Goal: Use online tool/utility

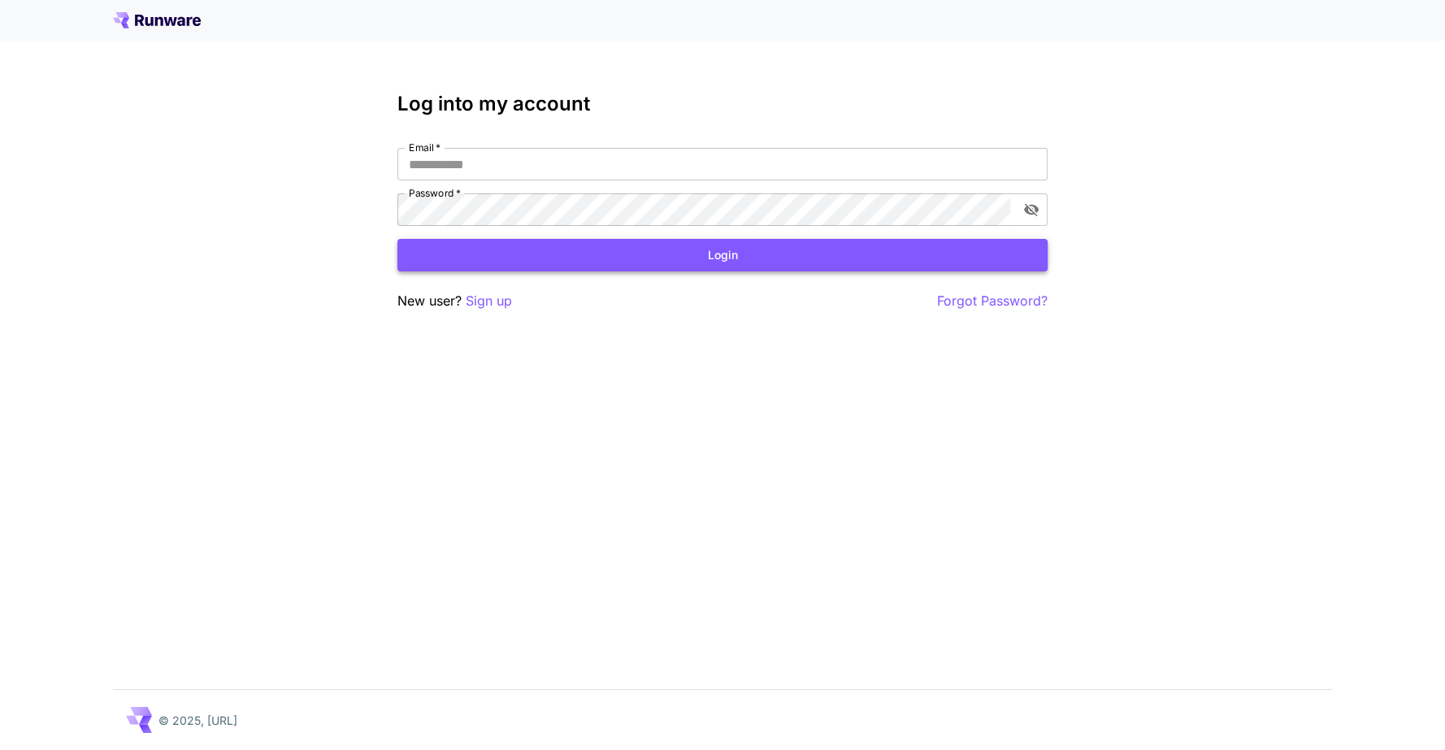
type input "**********"
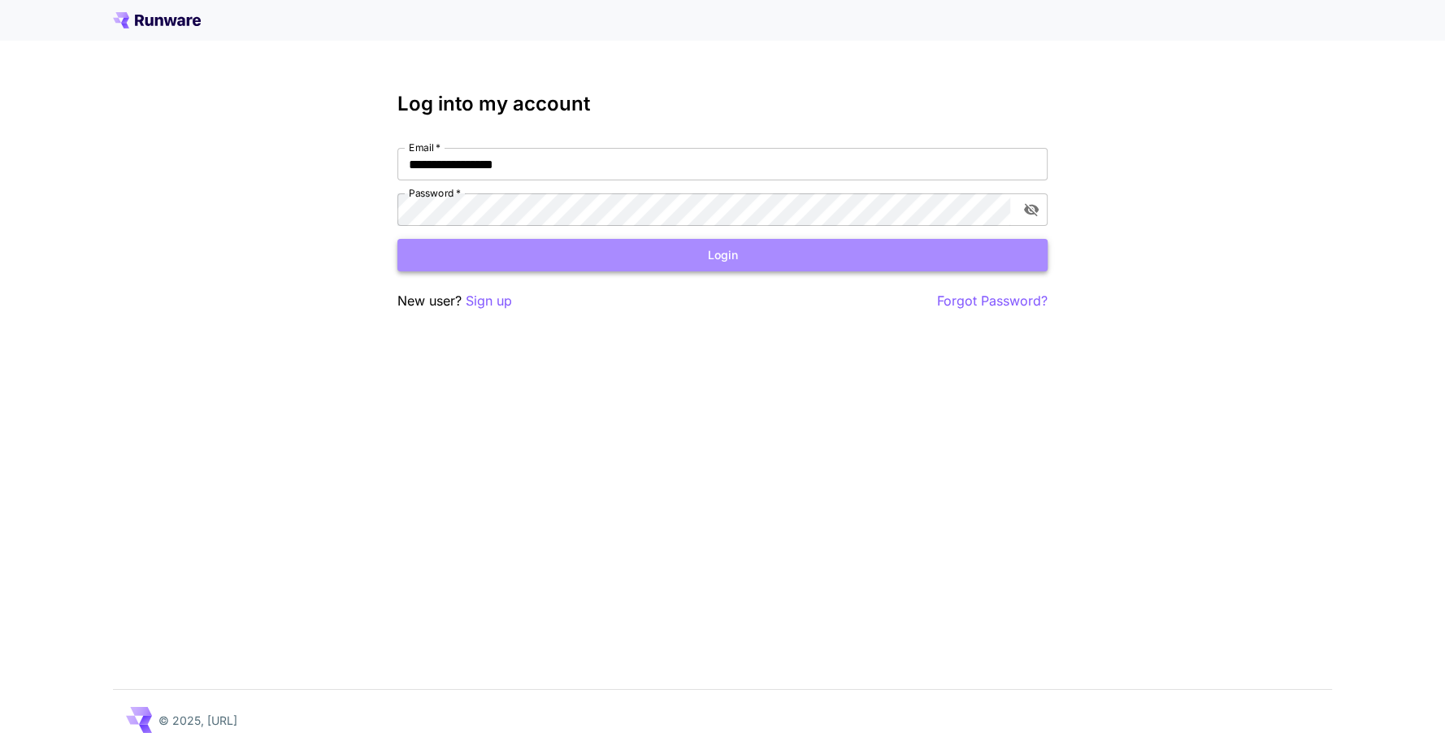
click at [524, 245] on button "Login" at bounding box center [722, 255] width 650 height 33
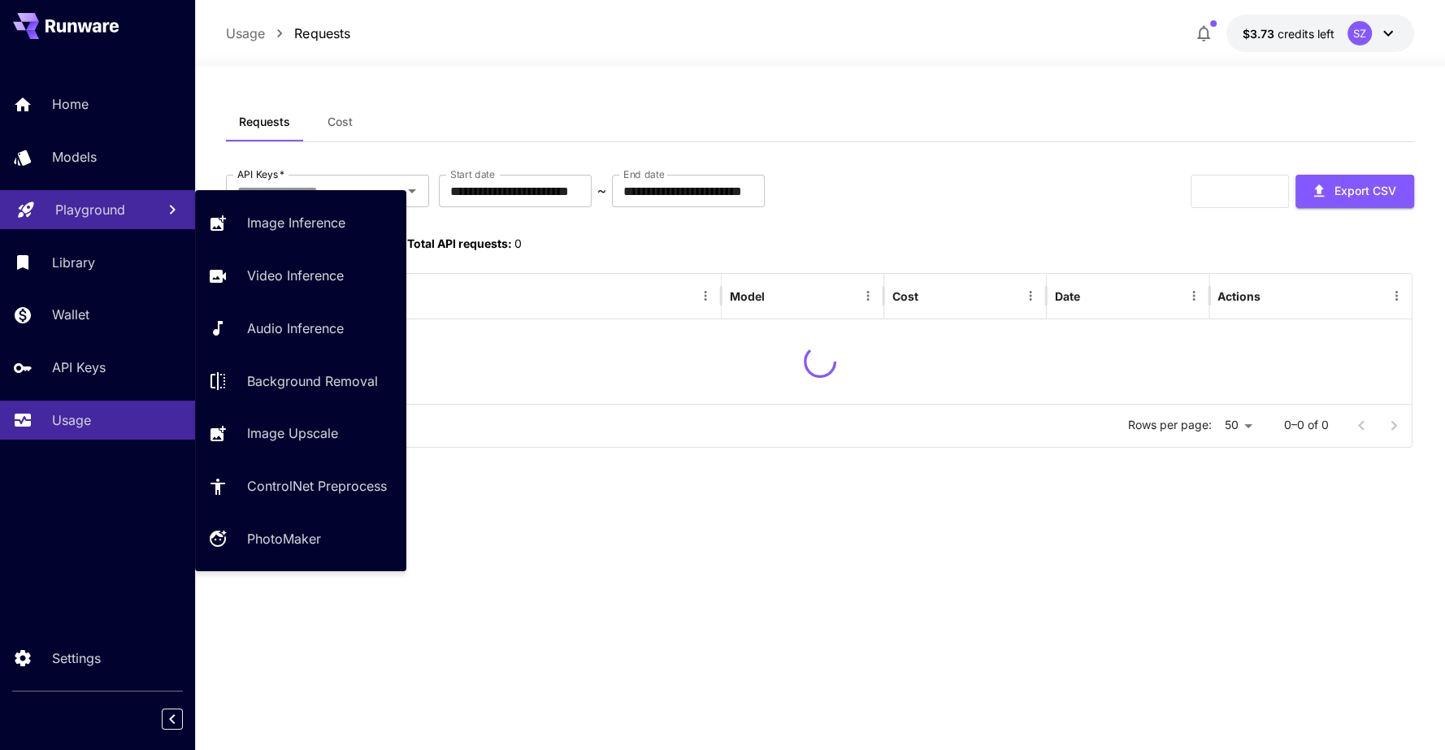
click at [114, 227] on link "Playground" at bounding box center [97, 210] width 195 height 40
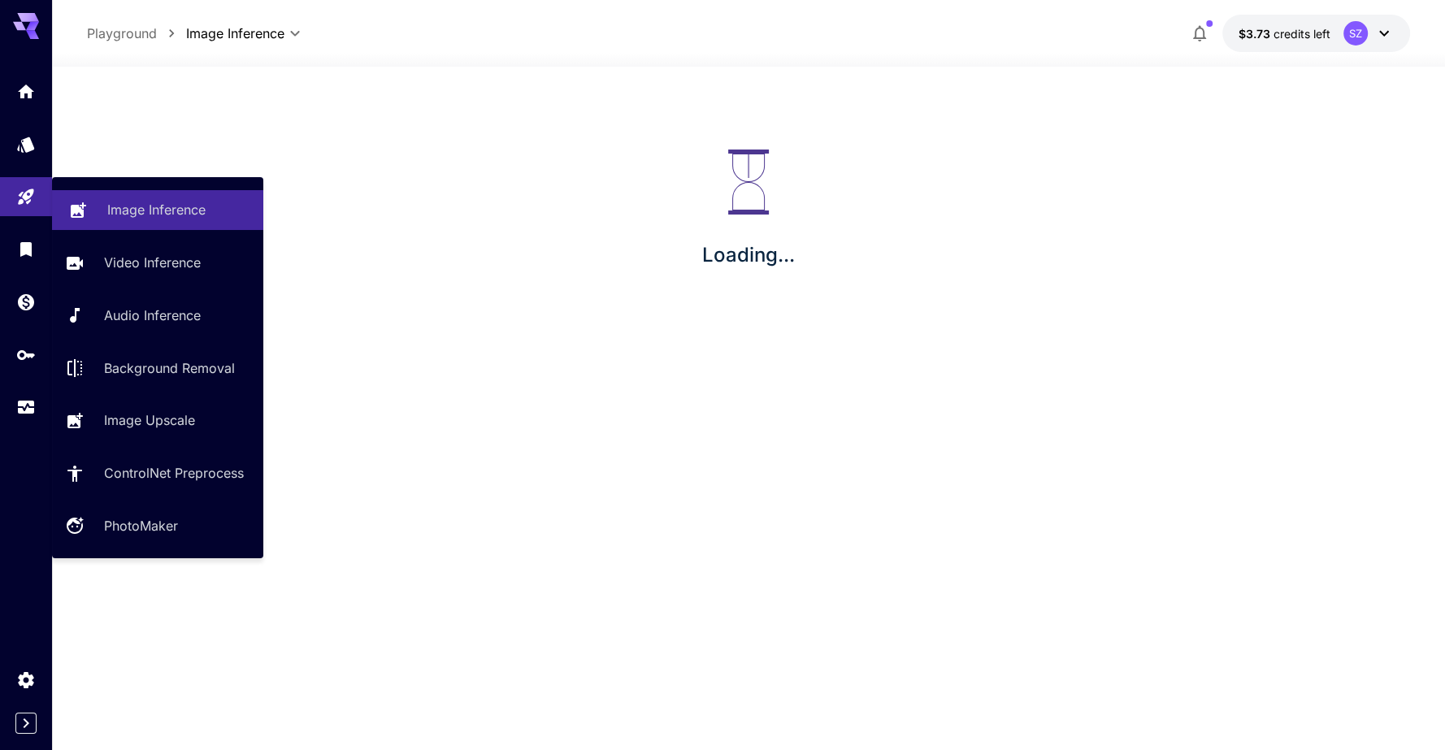
click at [108, 217] on p "Image Inference" at bounding box center [156, 210] width 98 height 20
